Goal: Transaction & Acquisition: Subscribe to service/newsletter

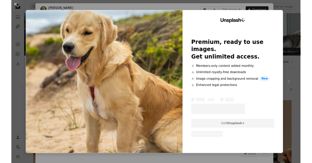
scroll to position [114, 0]
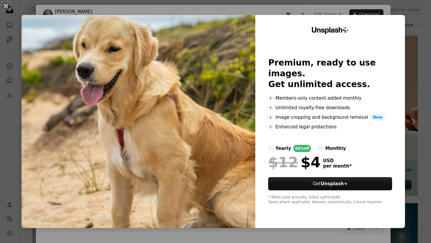
click at [410, 122] on div "An X shape Unsplash+ Premium, ready to use images. Get unlimited access. A plus…" at bounding box center [215, 121] width 431 height 243
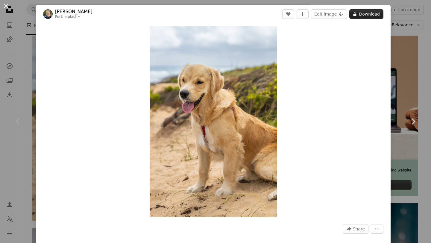
click at [354, 16] on button "A lock Download" at bounding box center [366, 14] width 34 height 10
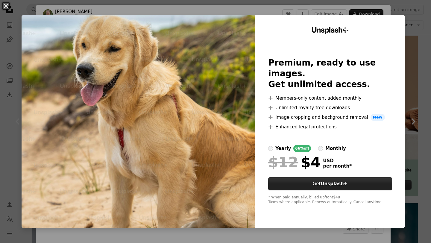
click at [316, 182] on button "Get Unsplash+" at bounding box center [330, 183] width 124 height 13
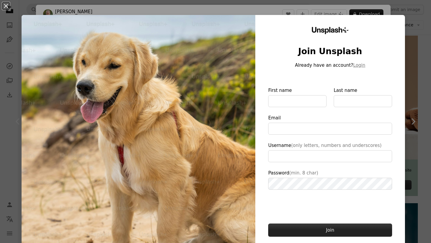
click at [328, 232] on button "Join" at bounding box center [330, 229] width 124 height 13
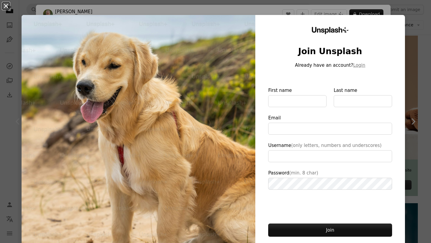
click at [5, 7] on button "An X shape" at bounding box center [5, 5] width 7 height 7
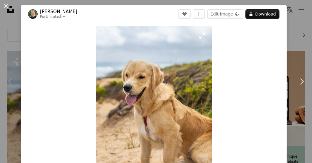
click at [156, 77] on img "Zoom in on this image" at bounding box center [154, 113] width 116 height 174
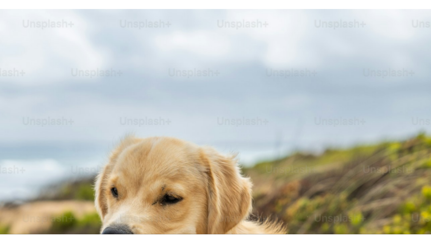
scroll to position [147, 0]
